Goal: Task Accomplishment & Management: Use online tool/utility

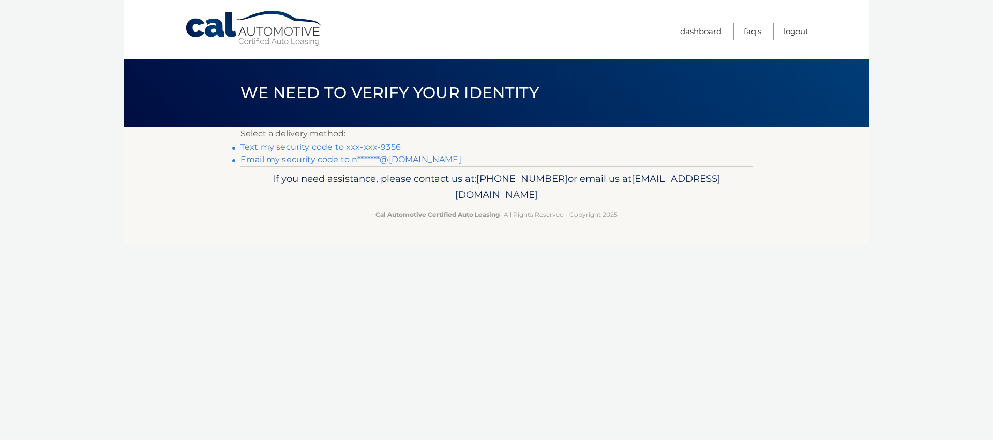
click at [361, 148] on link "Text my security code to xxx-xxx-9356" at bounding box center [320, 147] width 160 height 10
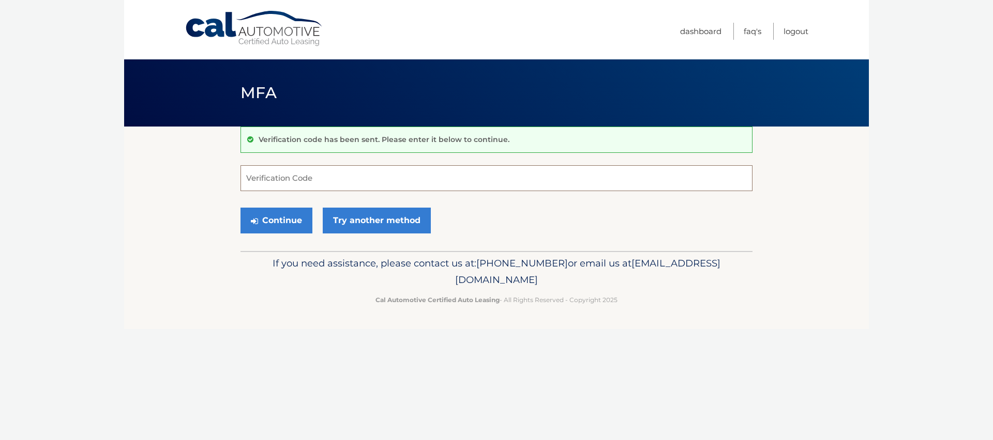
click at [293, 183] on input "Verification Code" at bounding box center [496, 178] width 512 height 26
paste input "392365"
type input "392365"
click at [291, 229] on button "Continue" at bounding box center [276, 221] width 72 height 26
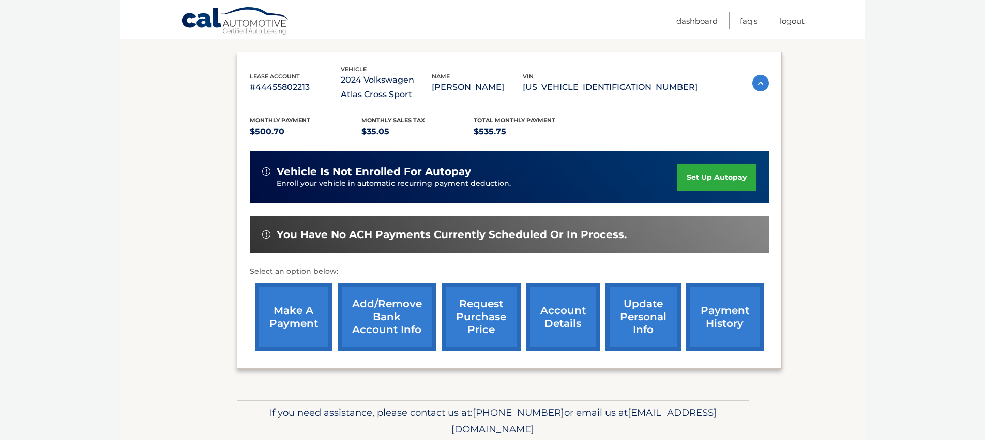
scroll to position [173, 0]
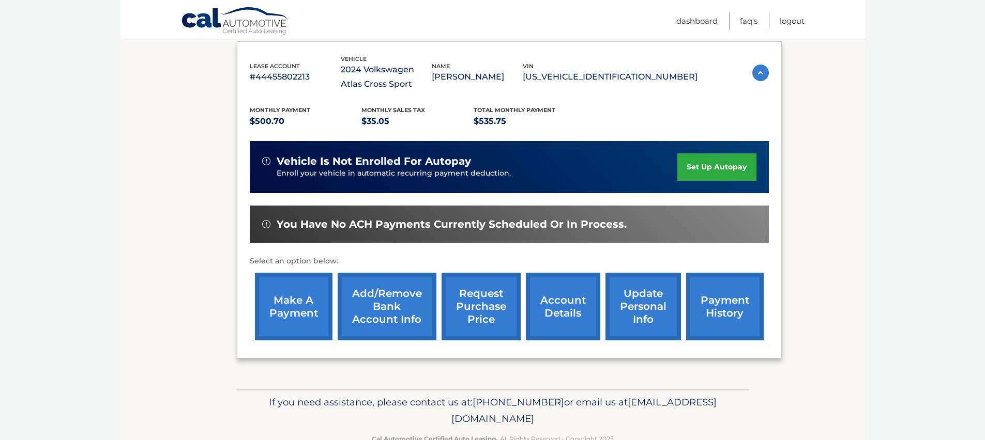
click at [290, 298] on link "make a payment" at bounding box center [294, 307] width 78 height 68
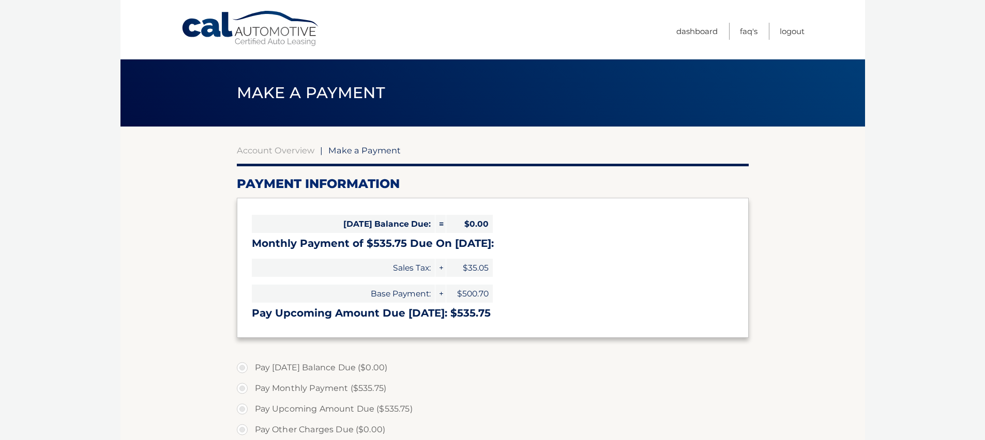
select select "MDJhNTE1YTctMDdjMC00ODliLWFiZmItNmYxNTJkOTE4NzNh"
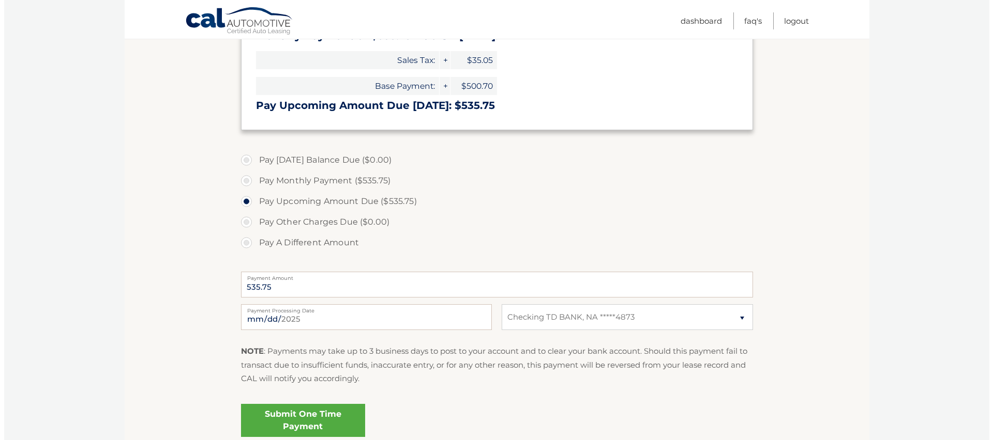
scroll to position [240, 0]
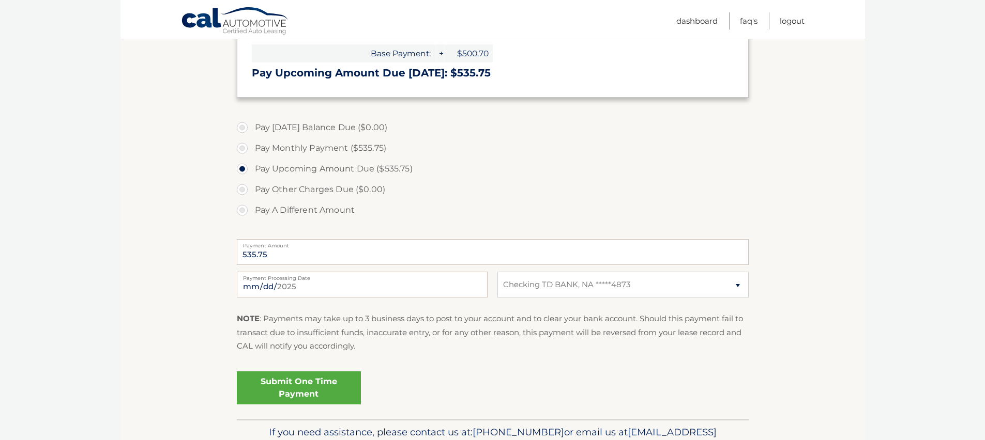
click at [338, 383] on link "Submit One Time Payment" at bounding box center [299, 388] width 124 height 33
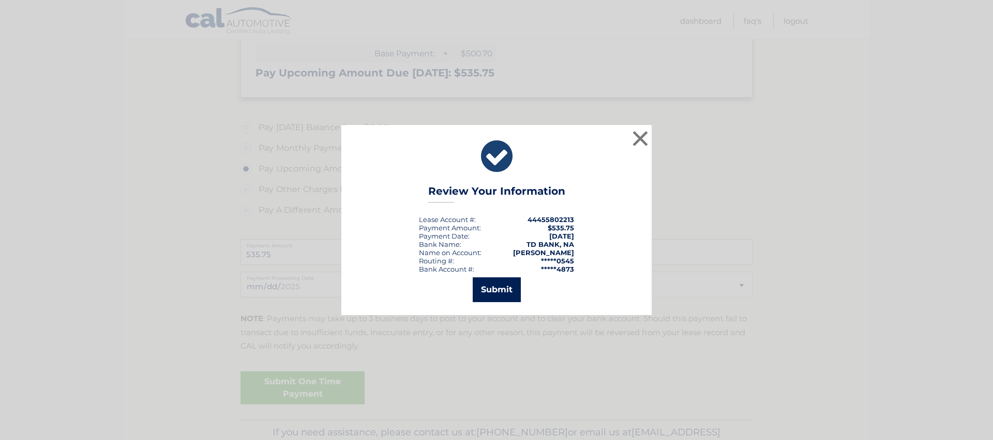
click at [504, 291] on button "Submit" at bounding box center [496, 290] width 48 height 25
